Goal: Find specific page/section: Find specific page/section

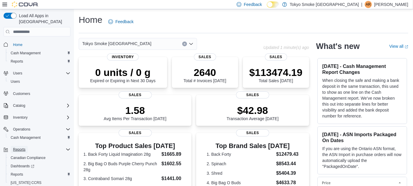
click at [19, 146] on span "Reports" at bounding box center [19, 149] width 12 height 7
click at [31, 51] on span "Cash Management" at bounding box center [26, 53] width 30 height 5
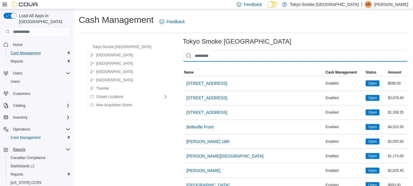
click at [234, 52] on input "This is a search bar. As you type, the results lower in the page will automatic…" at bounding box center [296, 56] width 226 height 12
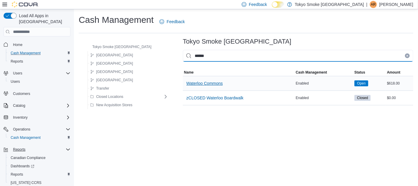
type input "******"
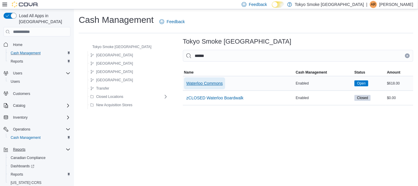
click at [191, 84] on span "Waterloo Commons" at bounding box center [205, 83] width 36 height 6
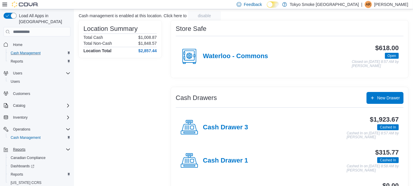
scroll to position [39, 0]
